Goal: Information Seeking & Learning: Learn about a topic

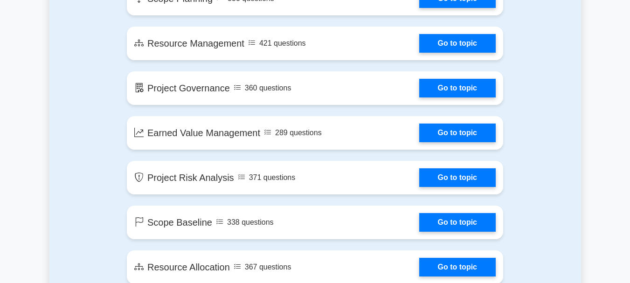
scroll to position [1259, 0]
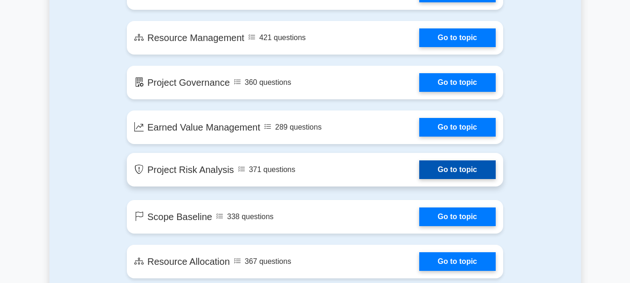
click at [449, 171] on link "Go to topic" at bounding box center [457, 169] width 76 height 19
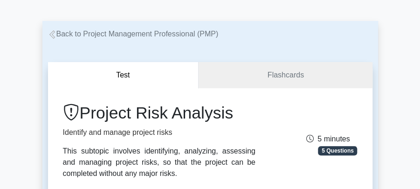
scroll to position [15, 0]
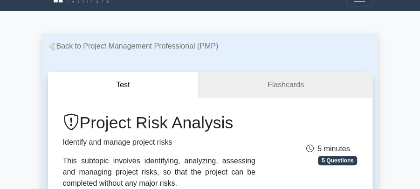
click at [122, 83] on button "Test" at bounding box center [123, 85] width 151 height 27
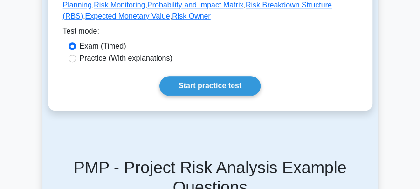
scroll to position [295, 0]
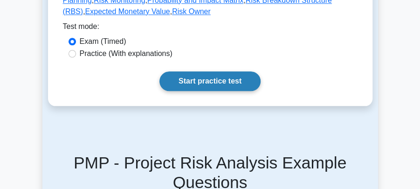
click at [211, 78] on link "Start practice test" at bounding box center [209, 81] width 101 height 20
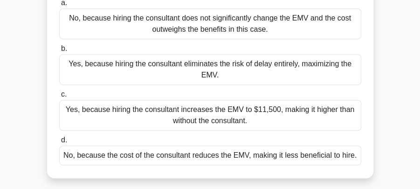
scroll to position [124, 0]
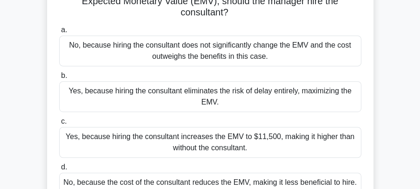
click at [75, 45] on div "No, because hiring the consultant does not significantly change the EMV and the…" at bounding box center [210, 50] width 302 height 31
click at [59, 33] on input "a. No, because hiring the consultant does not significantly change the EMV and …" at bounding box center [59, 30] width 0 height 6
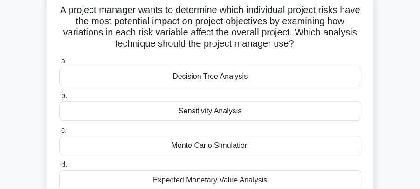
scroll to position [62, 0]
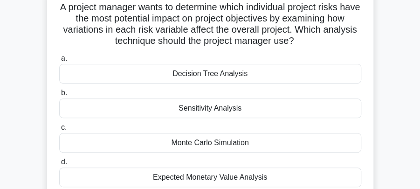
click at [200, 76] on div "Decision Tree Analysis" at bounding box center [210, 74] width 302 height 20
click at [59, 62] on input "a. Decision Tree Analysis" at bounding box center [59, 58] width 0 height 6
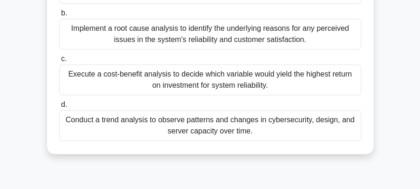
scroll to position [186, 0]
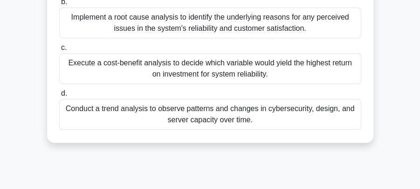
click at [155, 115] on div "Conduct a trend analysis to observe patterns and changes in cybersecurity, desi…" at bounding box center [210, 114] width 302 height 31
click at [59, 96] on input "d. Conduct a trend analysis to observe patterns and changes in cybersecurity, d…" at bounding box center [59, 93] width 0 height 6
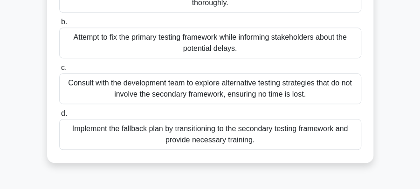
scroll to position [124, 0]
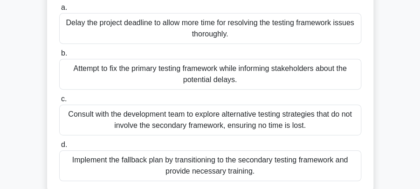
click at [150, 26] on div "Delay the project deadline to allow more time for resolving the testing framewo…" at bounding box center [210, 28] width 302 height 31
click at [59, 11] on input "a. Delay the project deadline to allow more time for resolving the testing fram…" at bounding box center [59, 8] width 0 height 6
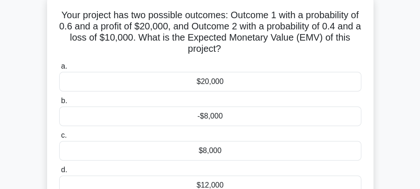
scroll to position [62, 0]
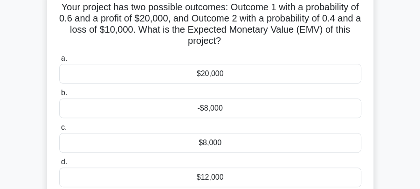
click at [109, 139] on div "$8,000" at bounding box center [210, 143] width 302 height 20
click at [59, 131] on input "c. $8,000" at bounding box center [59, 127] width 0 height 6
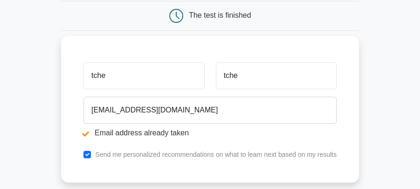
scroll to position [167, 0]
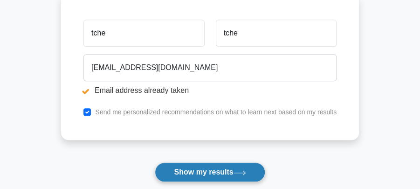
click at [207, 172] on button "Show my results" at bounding box center [210, 172] width 110 height 20
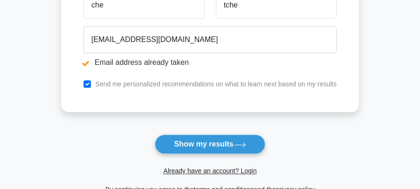
scroll to position [199, 0]
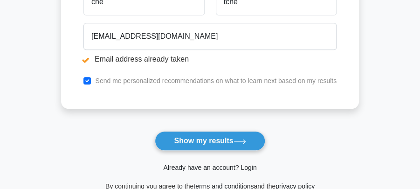
type input "che"
click at [219, 165] on link "Already have an account? Login" at bounding box center [209, 167] width 93 height 7
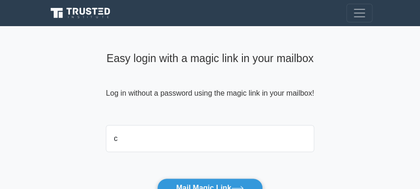
type input "cytoure@yahoo.com"
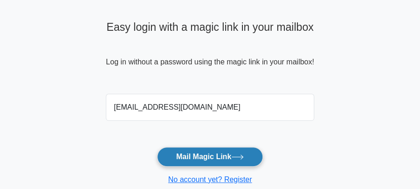
scroll to position [62, 0]
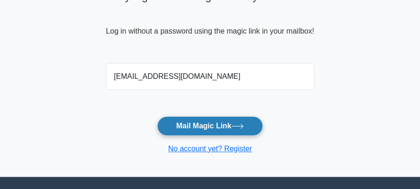
click at [200, 124] on button "Mail Magic Link" at bounding box center [210, 126] width 106 height 20
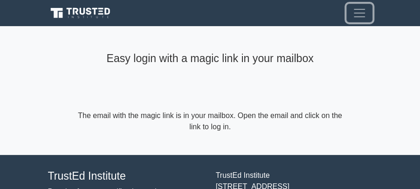
click at [358, 14] on span "Toggle navigation" at bounding box center [359, 13] width 14 height 14
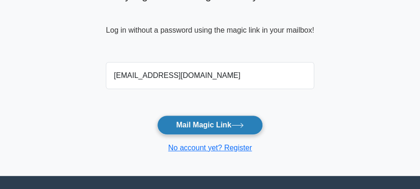
click at [209, 124] on button "Mail Magic Link" at bounding box center [210, 125] width 106 height 20
